Goal: Task Accomplishment & Management: Complete application form

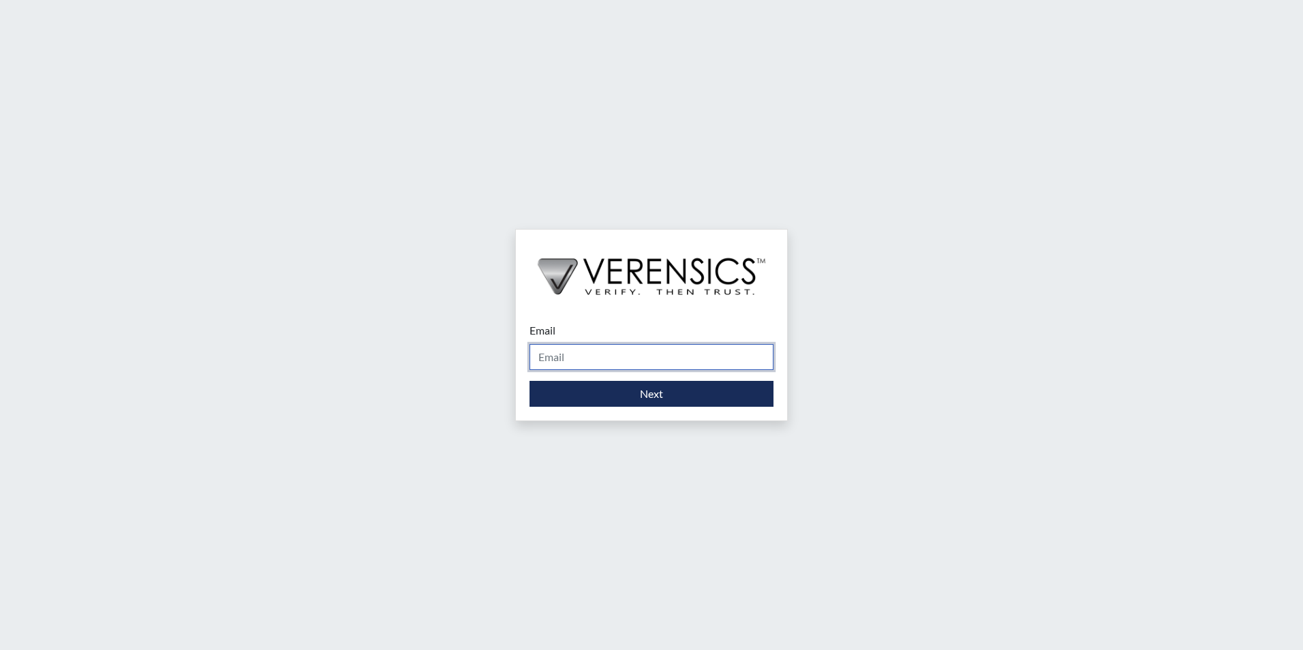
click at [633, 359] on input "Email" at bounding box center [652, 357] width 244 height 26
type input "[PERSON_NAME][EMAIL_ADDRESS][PERSON_NAME][DOMAIN_NAME]"
click at [641, 410] on div "Email [PERSON_NAME][EMAIL_ADDRESS][PERSON_NAME][DOMAIN_NAME] Please provide you…" at bounding box center [651, 365] width 271 height 112
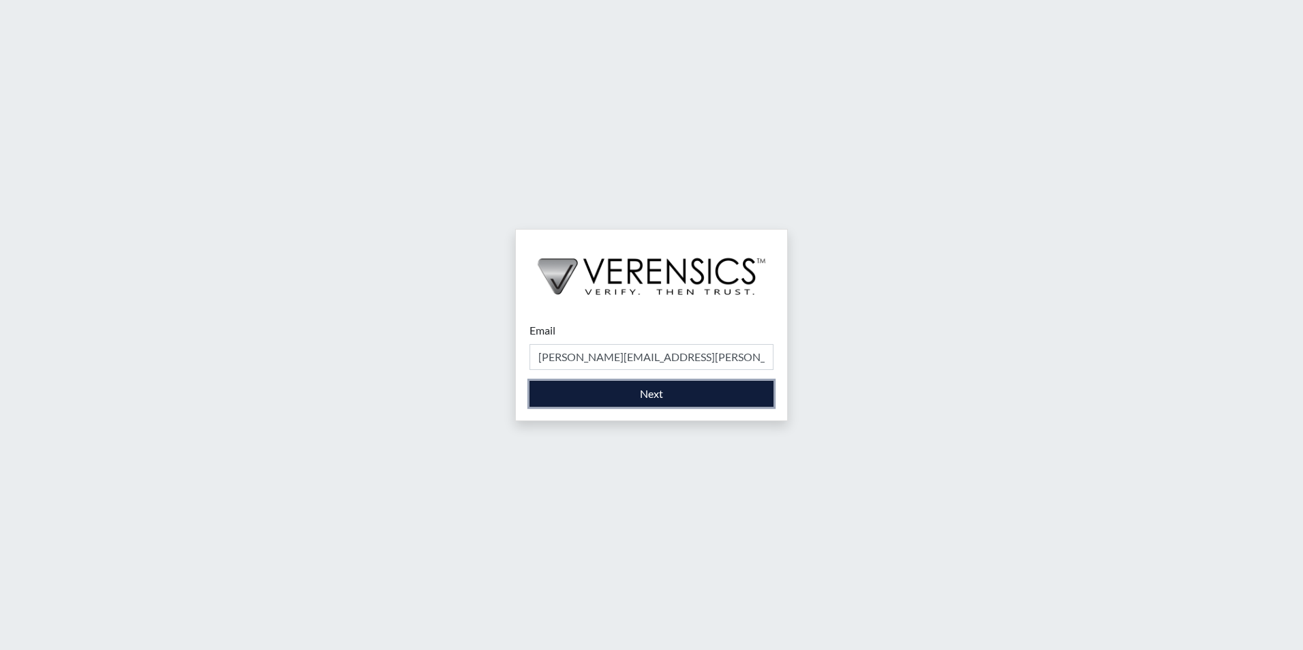
click at [685, 406] on button "Next" at bounding box center [652, 394] width 244 height 26
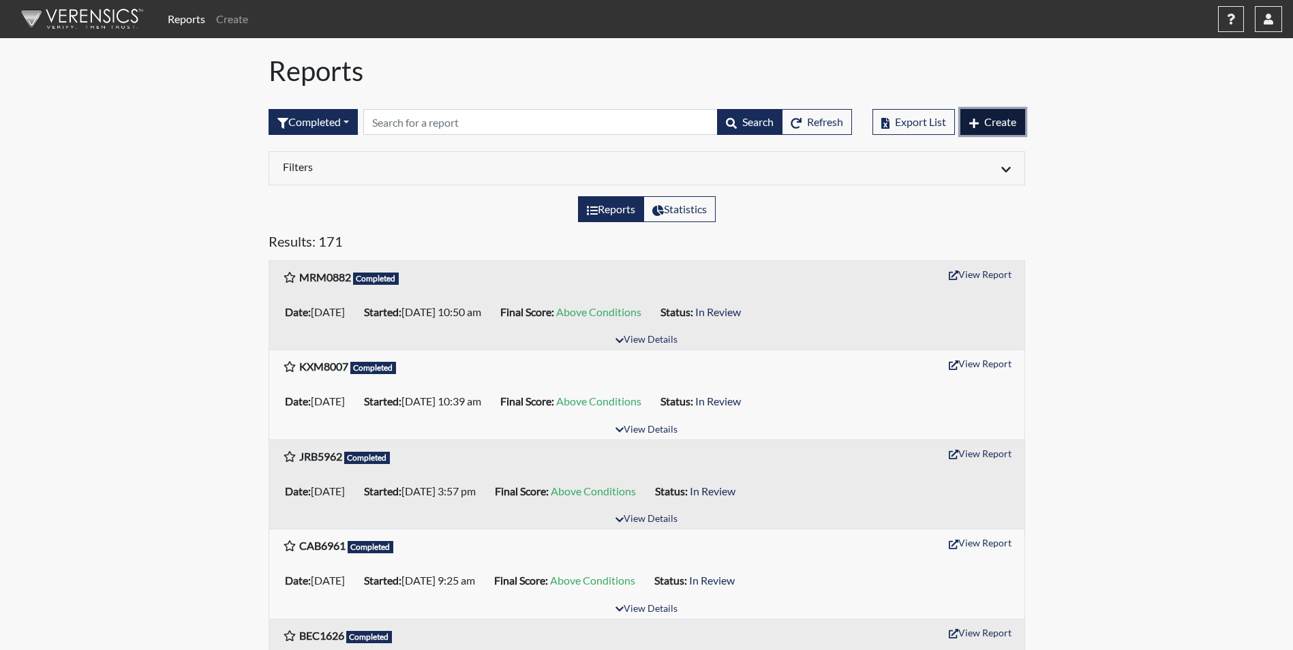
click at [1012, 119] on span "Create" at bounding box center [1000, 121] width 32 height 13
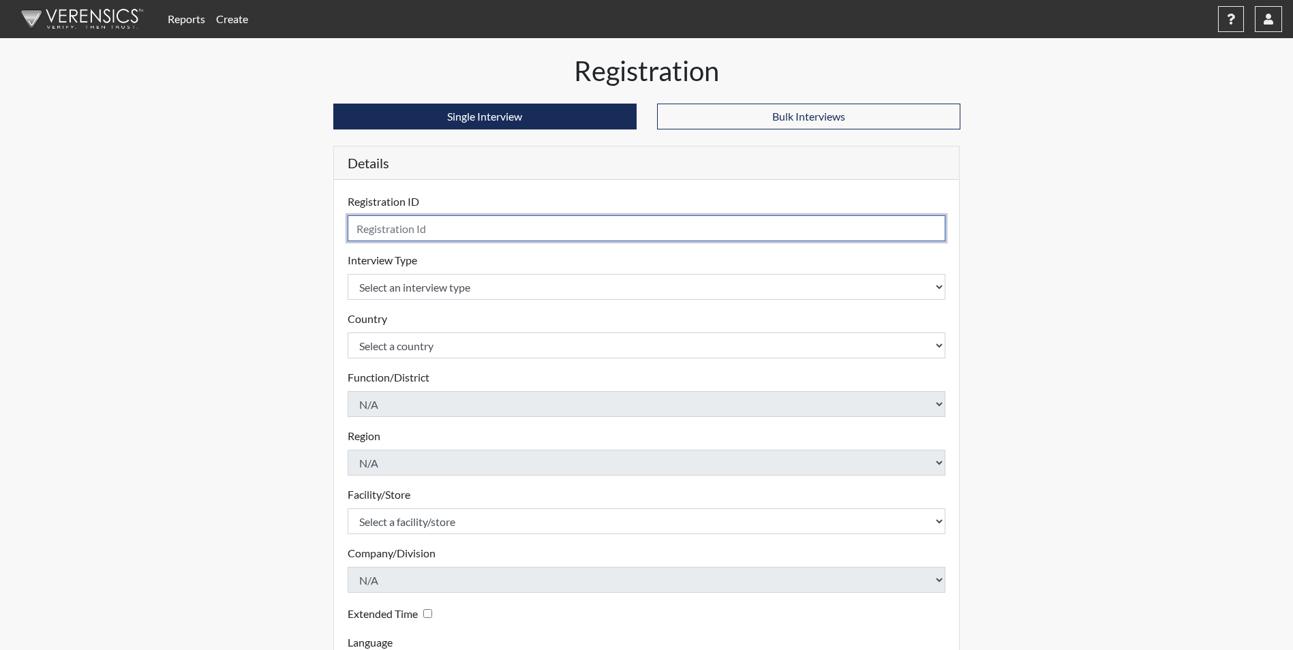
click at [456, 227] on input "text" at bounding box center [647, 228] width 598 height 26
type input "LC5115"
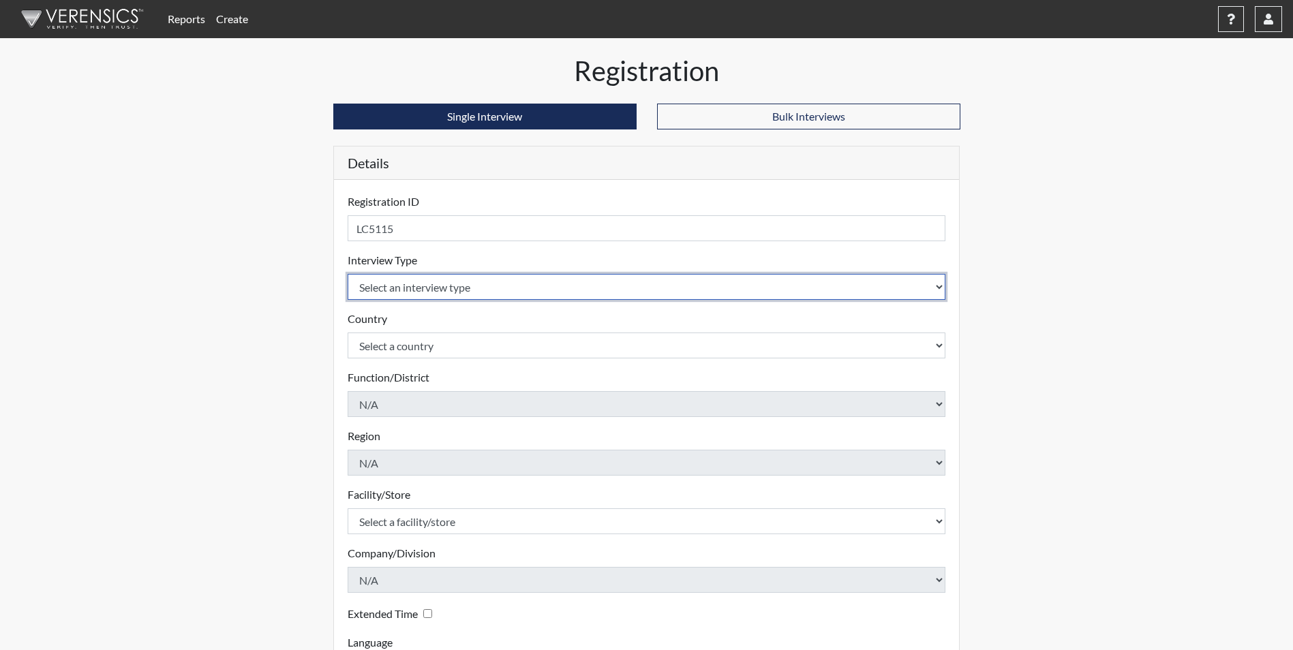
click at [943, 291] on select "Select an interview type Corrections Pre-Employment" at bounding box center [647, 287] width 598 height 26
select select "ff733e93-e1bf-11ea-9c9f-0eff0cf7eb8f"
click at [348, 274] on select "Select an interview type Corrections Pre-Employment" at bounding box center [647, 287] width 598 height 26
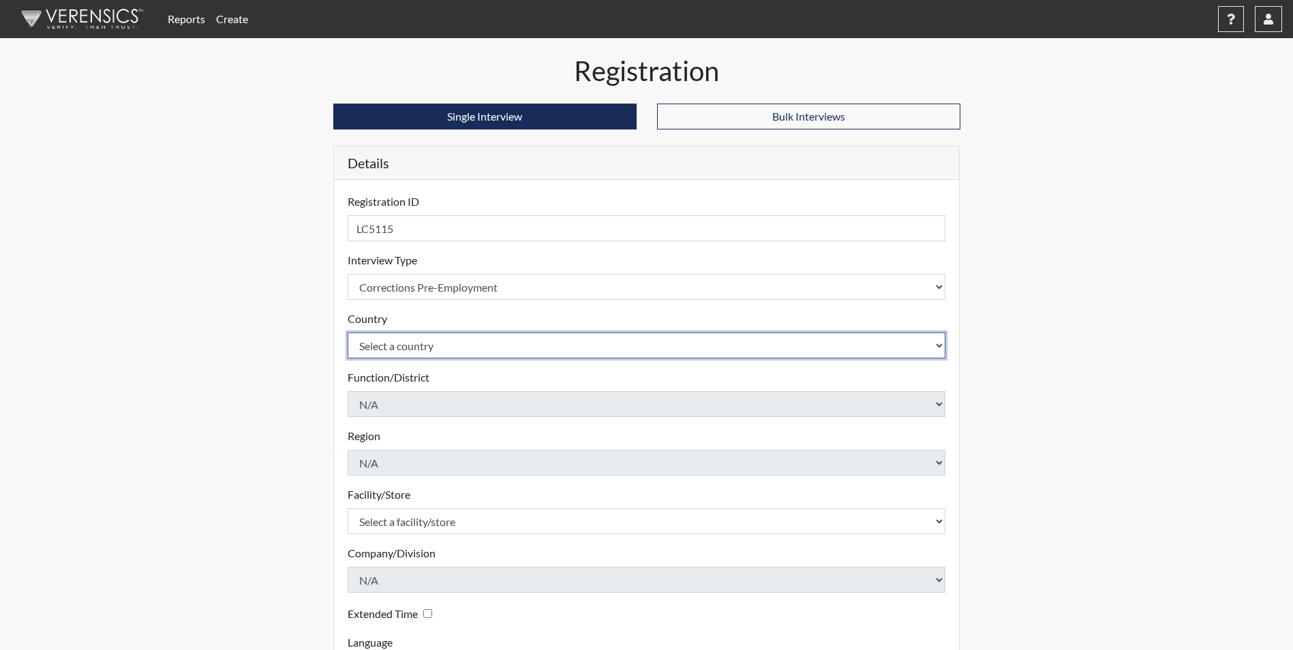
click at [936, 344] on select "Select a country [GEOGRAPHIC_DATA] [GEOGRAPHIC_DATA]" at bounding box center [647, 346] width 598 height 26
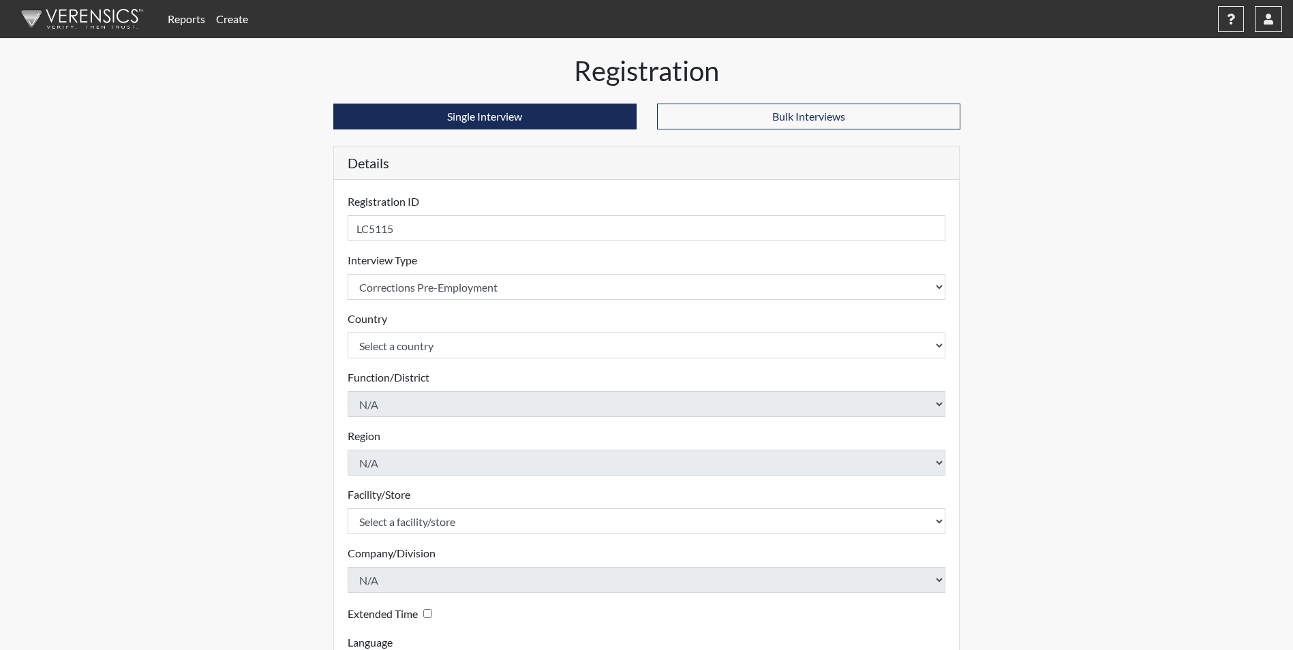
click at [672, 361] on form "Registration ID LC5115 Please provide a registration ID. Interview Type Select …" at bounding box center [647, 438] width 598 height 489
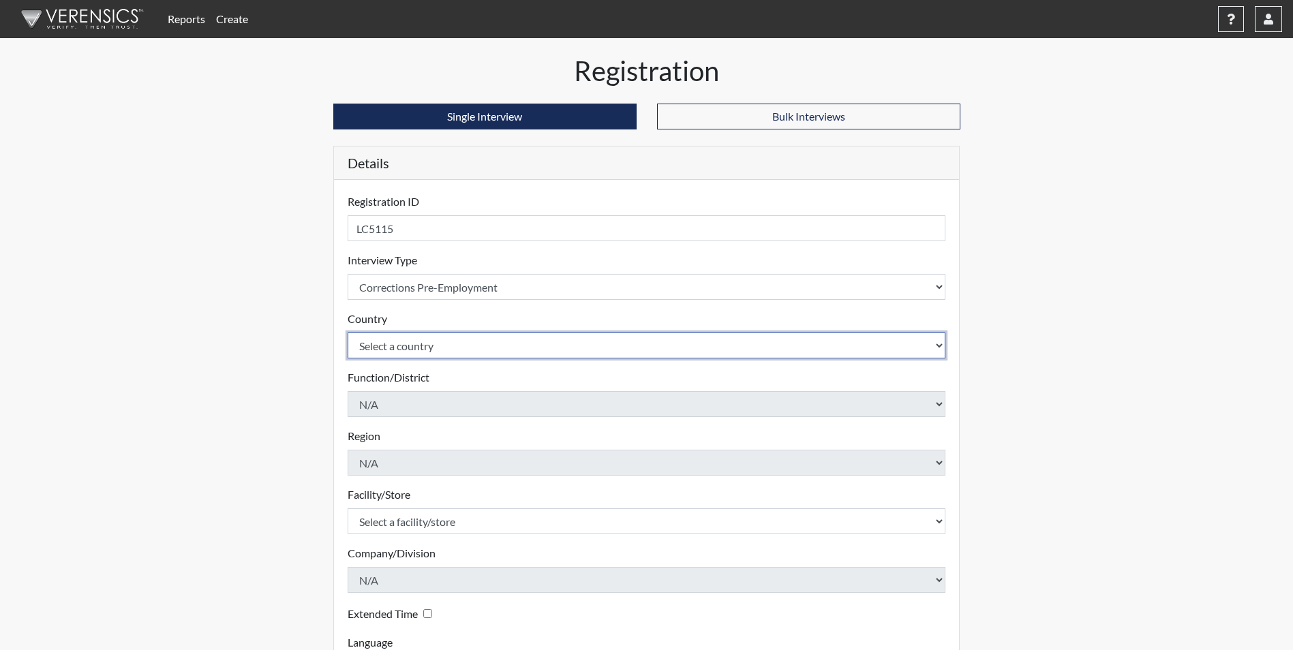
click at [939, 342] on select "Select a country [GEOGRAPHIC_DATA] [GEOGRAPHIC_DATA]" at bounding box center [647, 346] width 598 height 26
select select "united-states-of-[GEOGRAPHIC_DATA]"
click at [348, 333] on select "Select a country [GEOGRAPHIC_DATA] [GEOGRAPHIC_DATA]" at bounding box center [647, 346] width 598 height 26
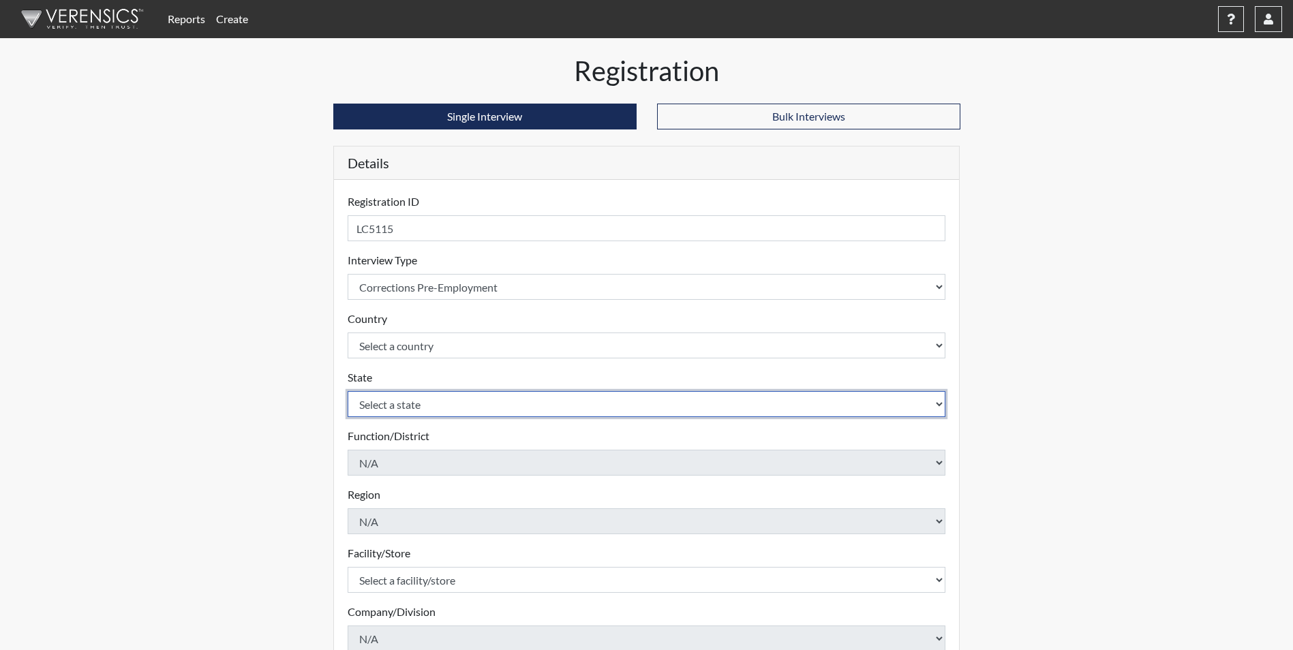
click at [940, 406] on select "Select a state [US_STATE] [US_STATE] [US_STATE] [US_STATE] [US_STATE] [US_STATE…" at bounding box center [647, 404] width 598 height 26
select select "GA"
click at [348, 391] on select "Select a state [US_STATE] [US_STATE] [US_STATE] [US_STATE] [US_STATE] [US_STATE…" at bounding box center [647, 404] width 598 height 26
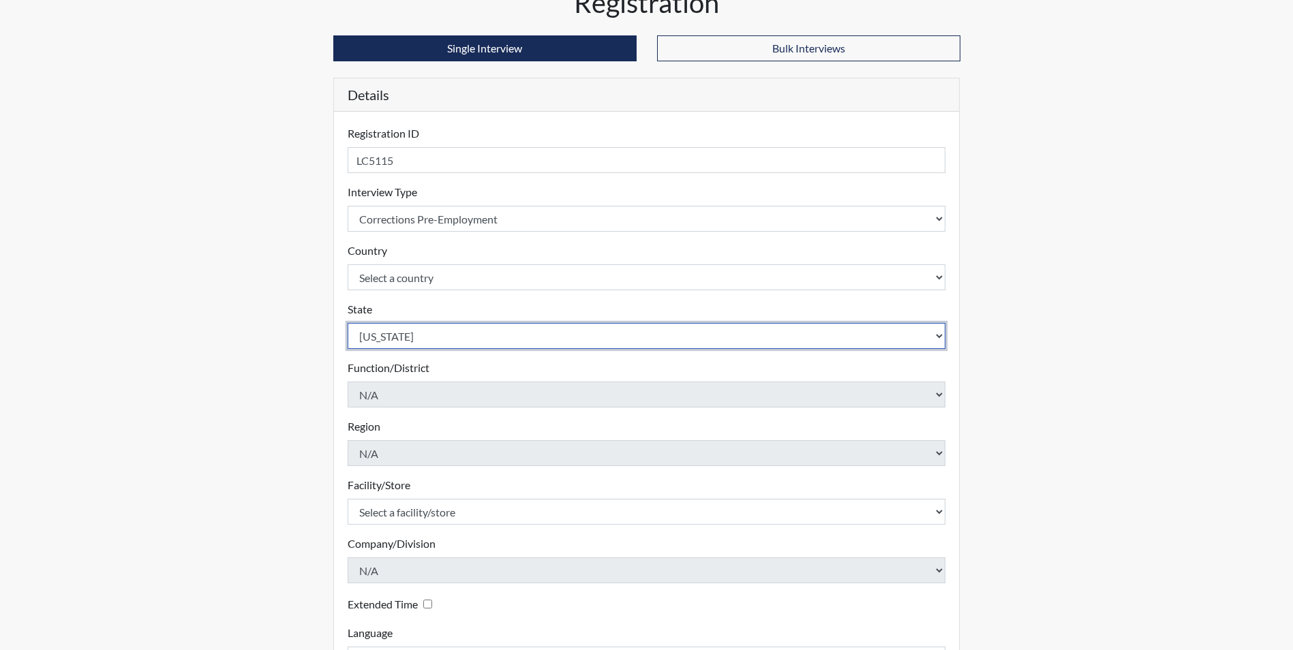
scroll to position [136, 0]
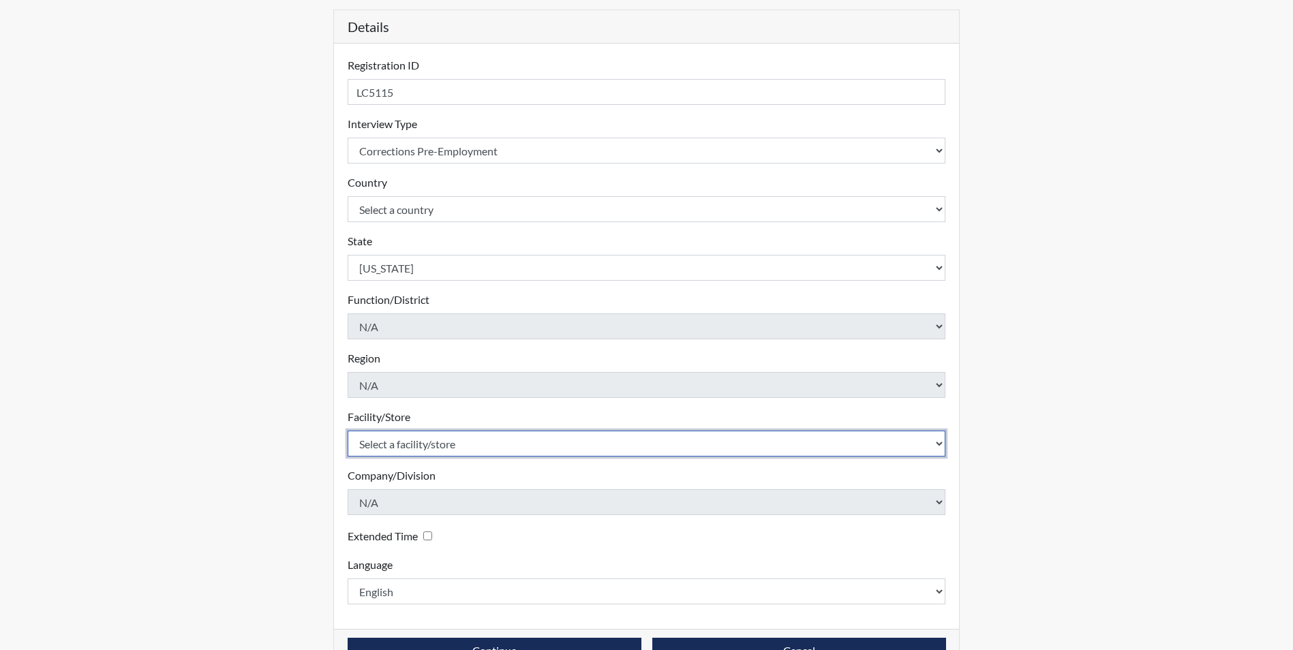
click at [938, 442] on select "Select a facility/store [PERSON_NAME] Unit Metro Re-Entry Facility Metro TC" at bounding box center [647, 444] width 598 height 26
select select "226f3449-6468-4bad-86c2-dd5091f02e51"
click at [348, 431] on select "Select a facility/store [PERSON_NAME] Unit Metro Re-Entry Facility Metro TC" at bounding box center [647, 444] width 598 height 26
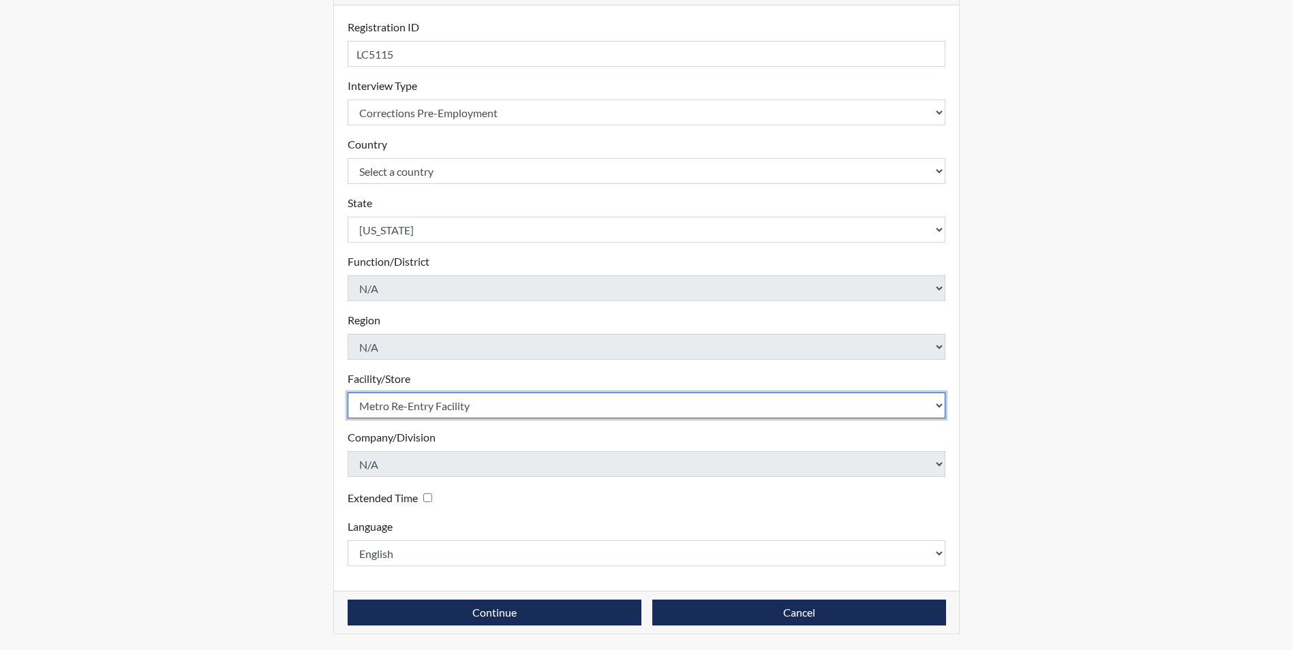
scroll to position [175, 0]
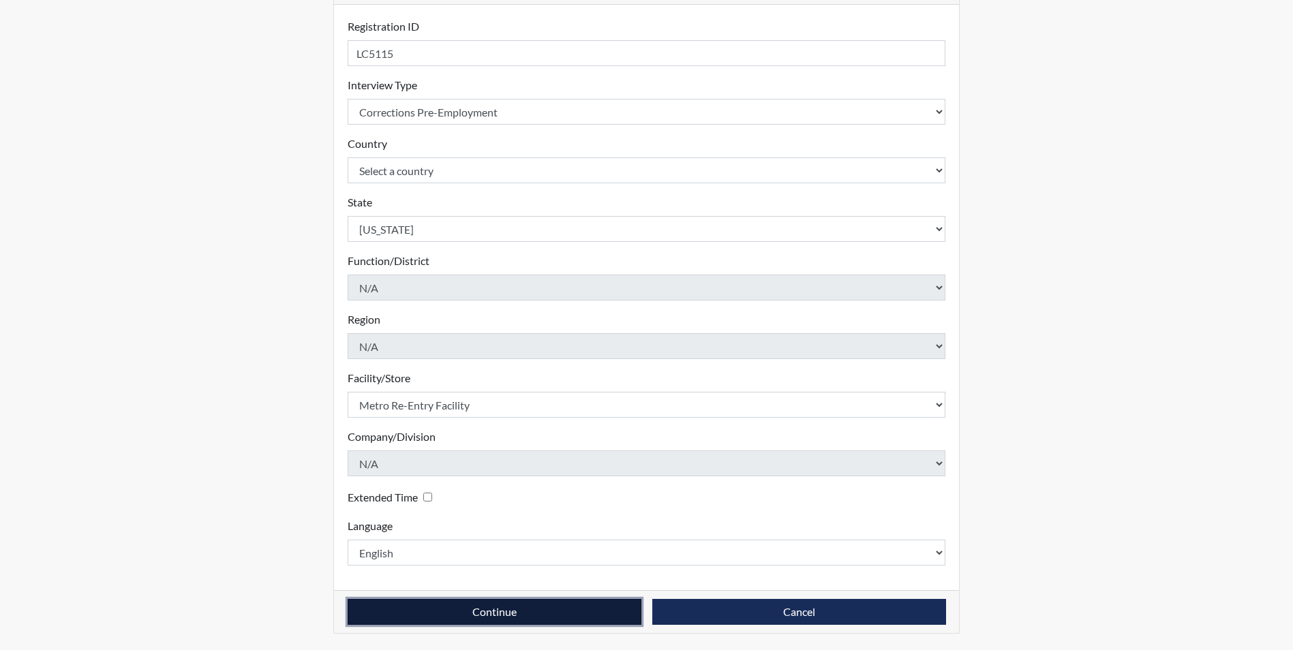
click at [545, 615] on button "Continue" at bounding box center [495, 612] width 294 height 26
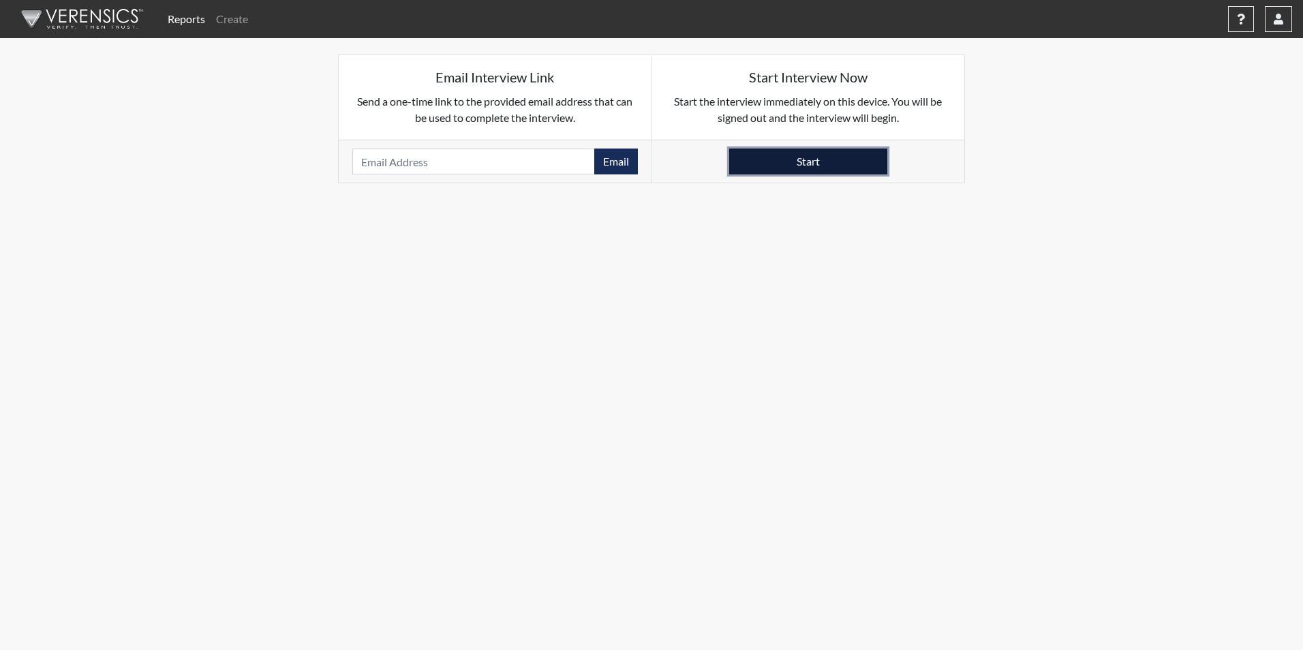
click at [774, 165] on button "Start" at bounding box center [808, 162] width 158 height 26
